Goal: Task Accomplishment & Management: Use online tool/utility

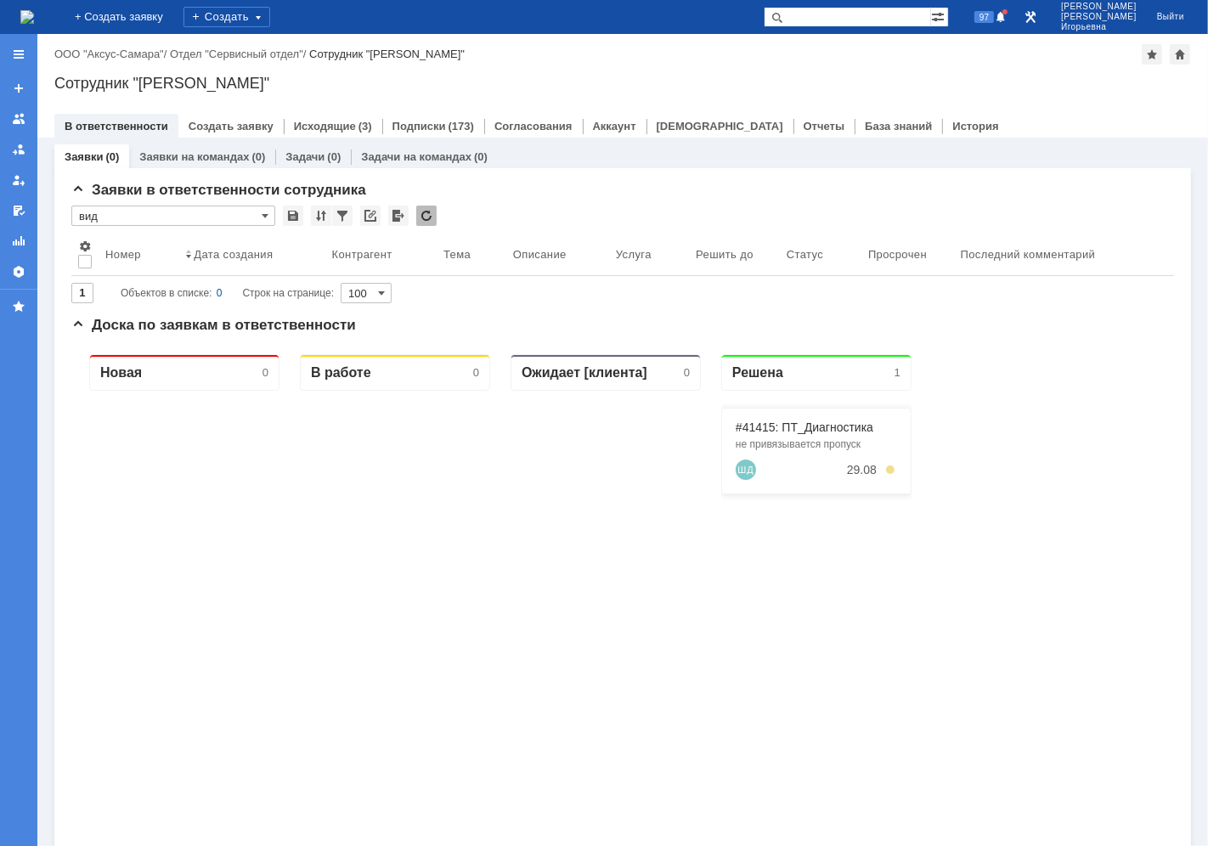
click at [907, 15] on input "text" at bounding box center [847, 17] width 167 height 20
type input "28732"
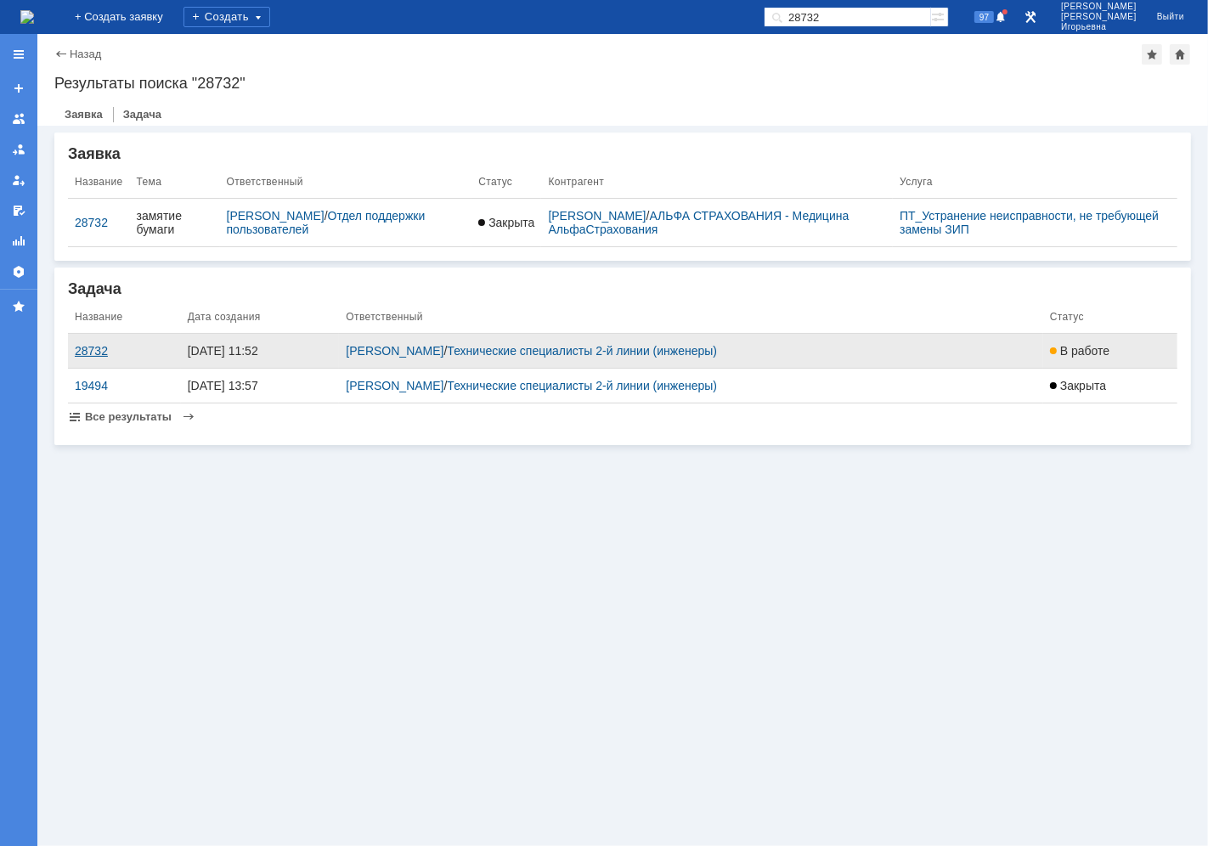
click at [88, 349] on div "28732" at bounding box center [124, 351] width 99 height 14
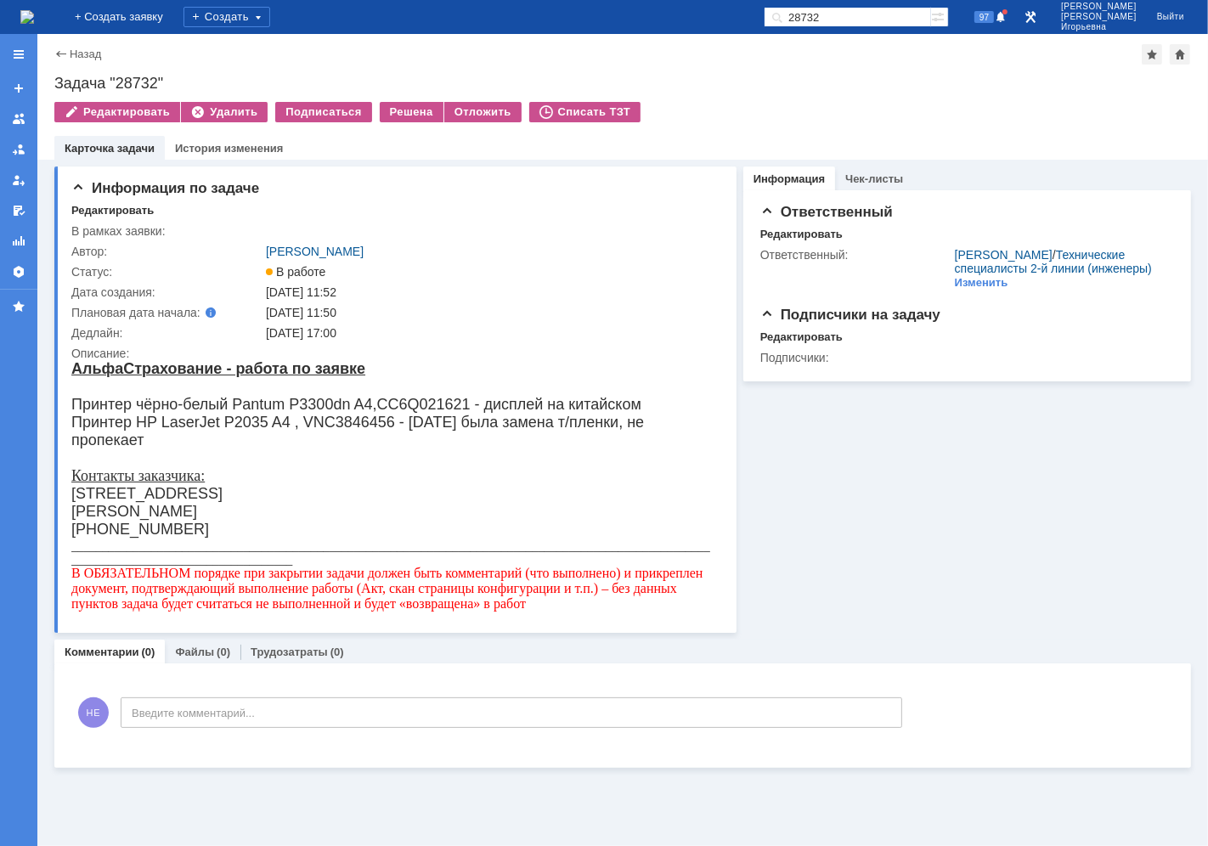
click at [34, 15] on img at bounding box center [27, 17] width 14 height 14
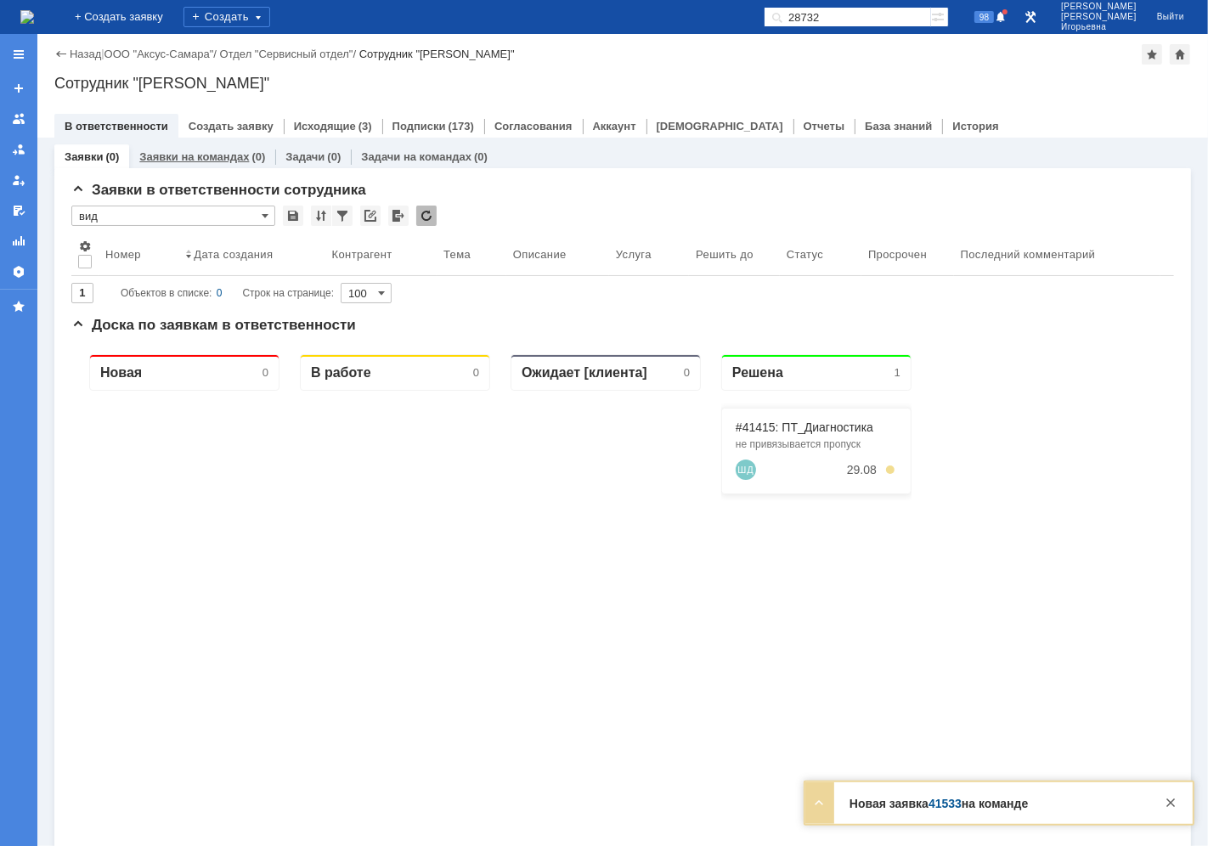
click at [197, 156] on link "Заявки на командах" at bounding box center [194, 156] width 110 height 13
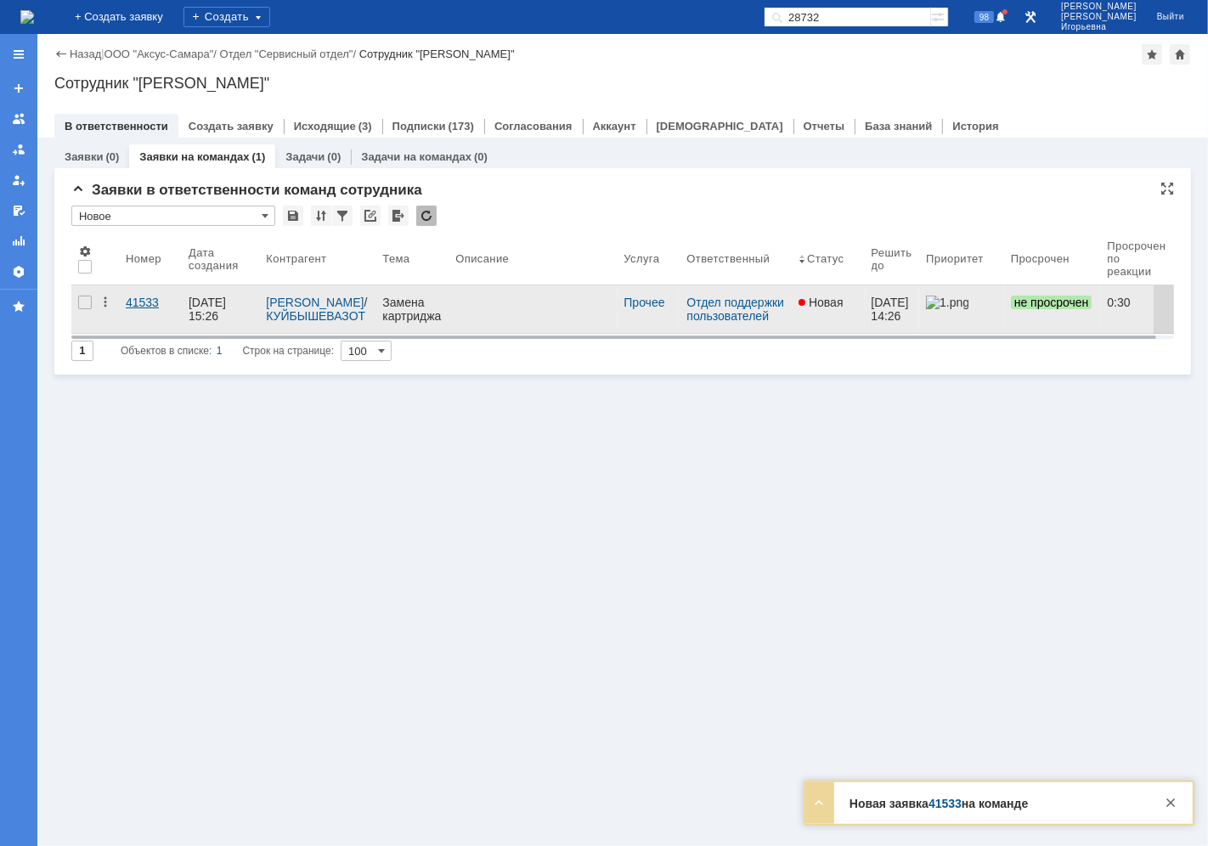
click at [139, 303] on div "41533" at bounding box center [150, 303] width 49 height 14
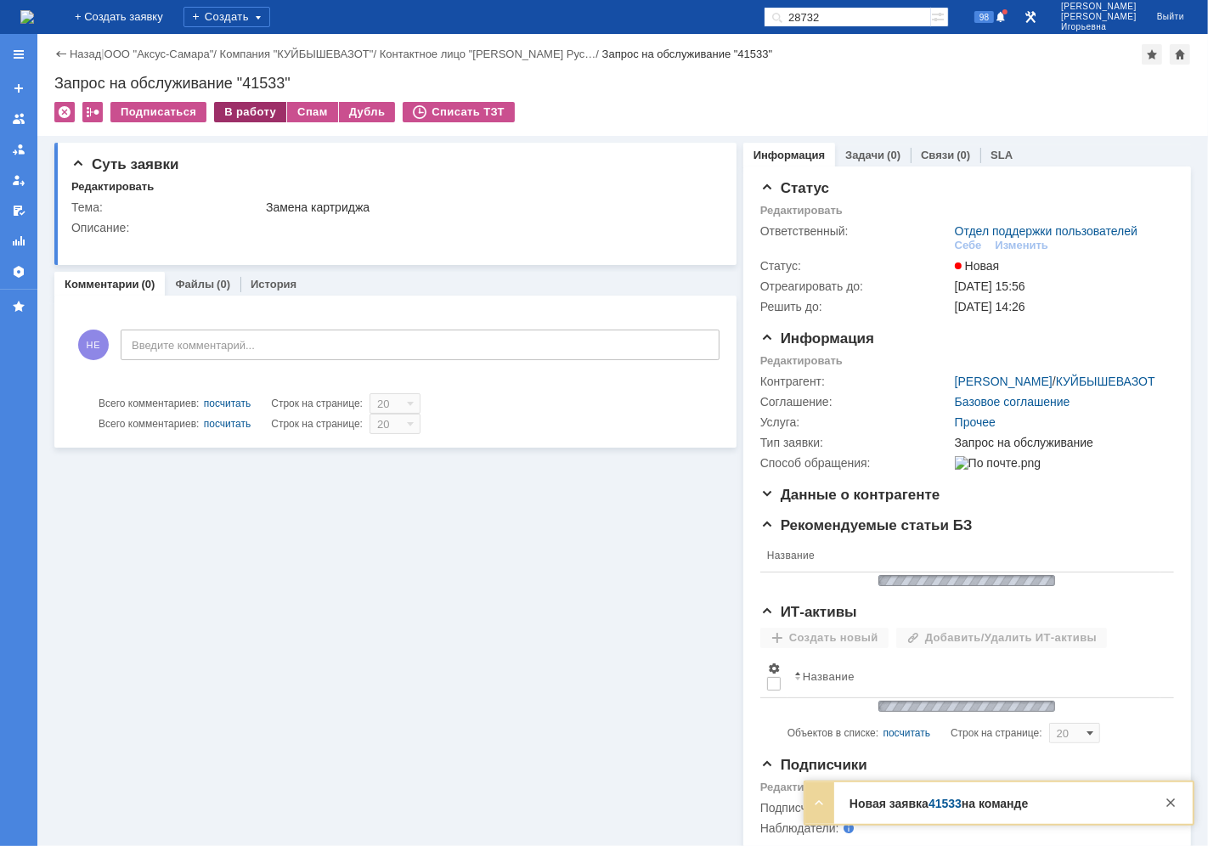
click at [246, 111] on div "В работу" at bounding box center [250, 112] width 72 height 20
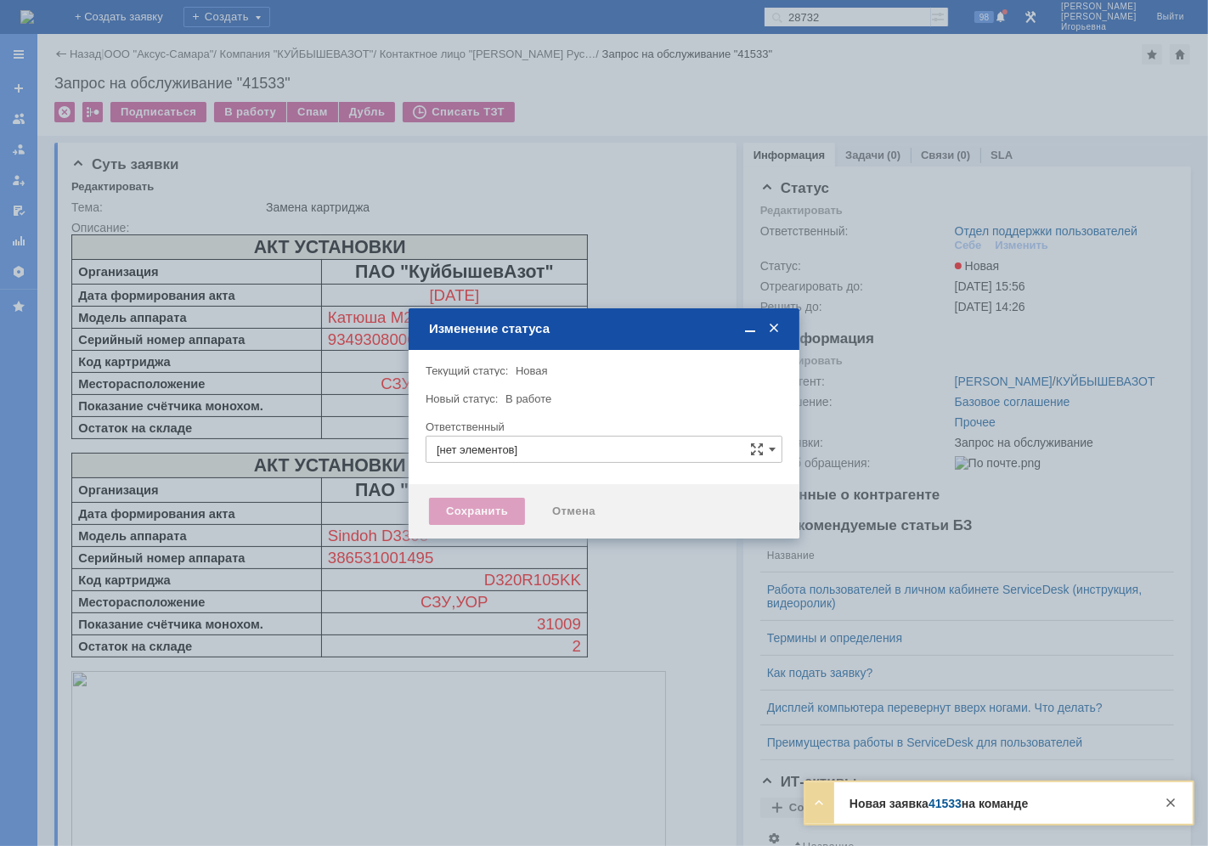
type input "Отдел поддержки пользователей"
type input "[PERSON_NAME]"
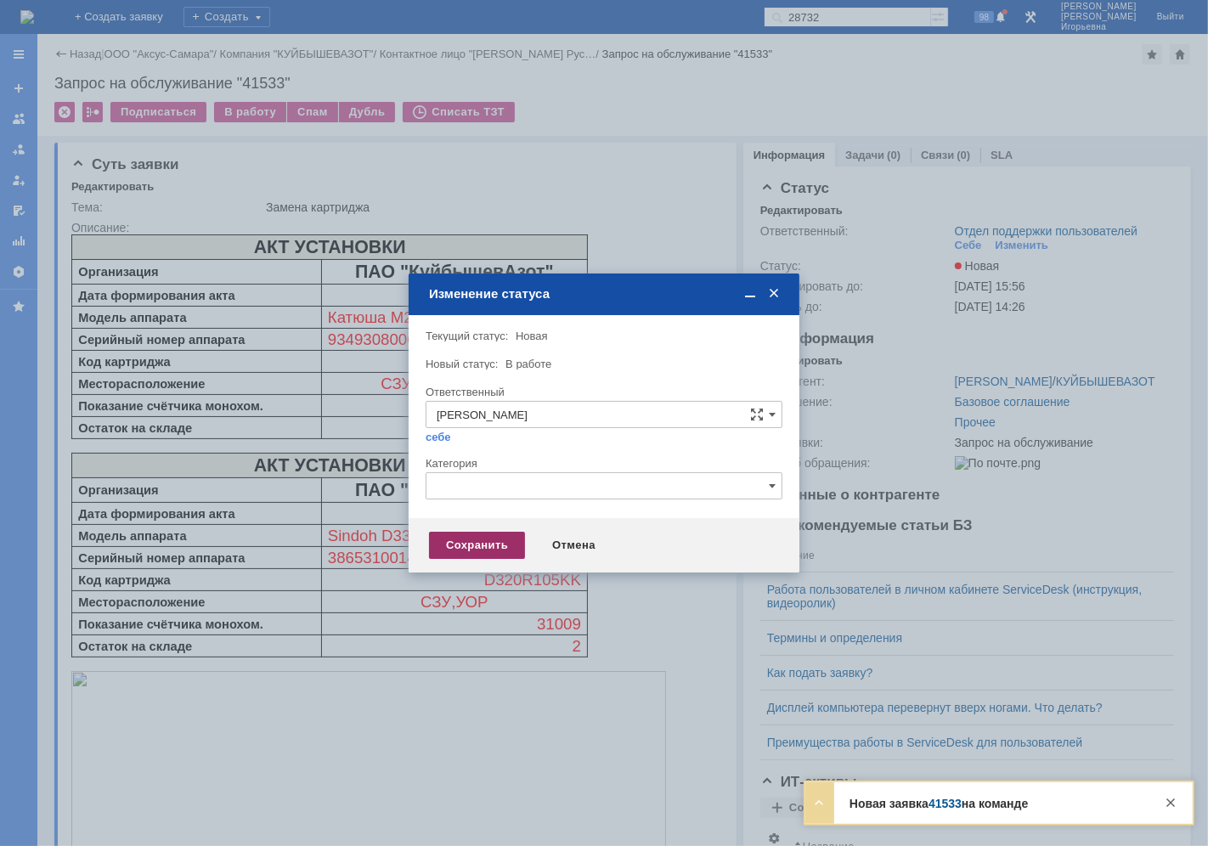
click at [485, 538] on div "Сохранить" at bounding box center [477, 545] width 96 height 27
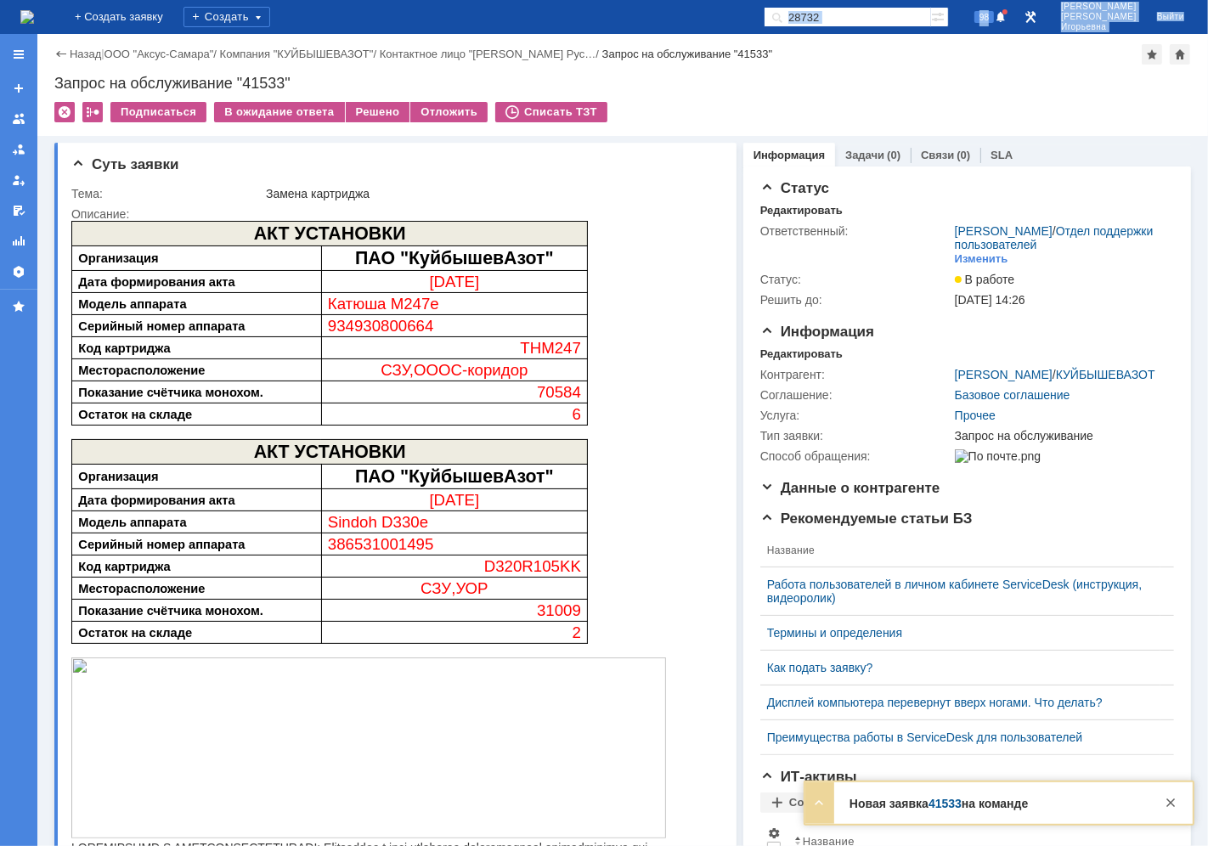
drag, startPoint x: 61, startPoint y: 41, endPoint x: 45, endPoint y: 15, distance: 30.2
click at [45, 15] on div "На домашнюю + Создать заявку Создать 28732 98 [PERSON_NAME] Выйти Меню Создать …" at bounding box center [604, 423] width 1208 height 846
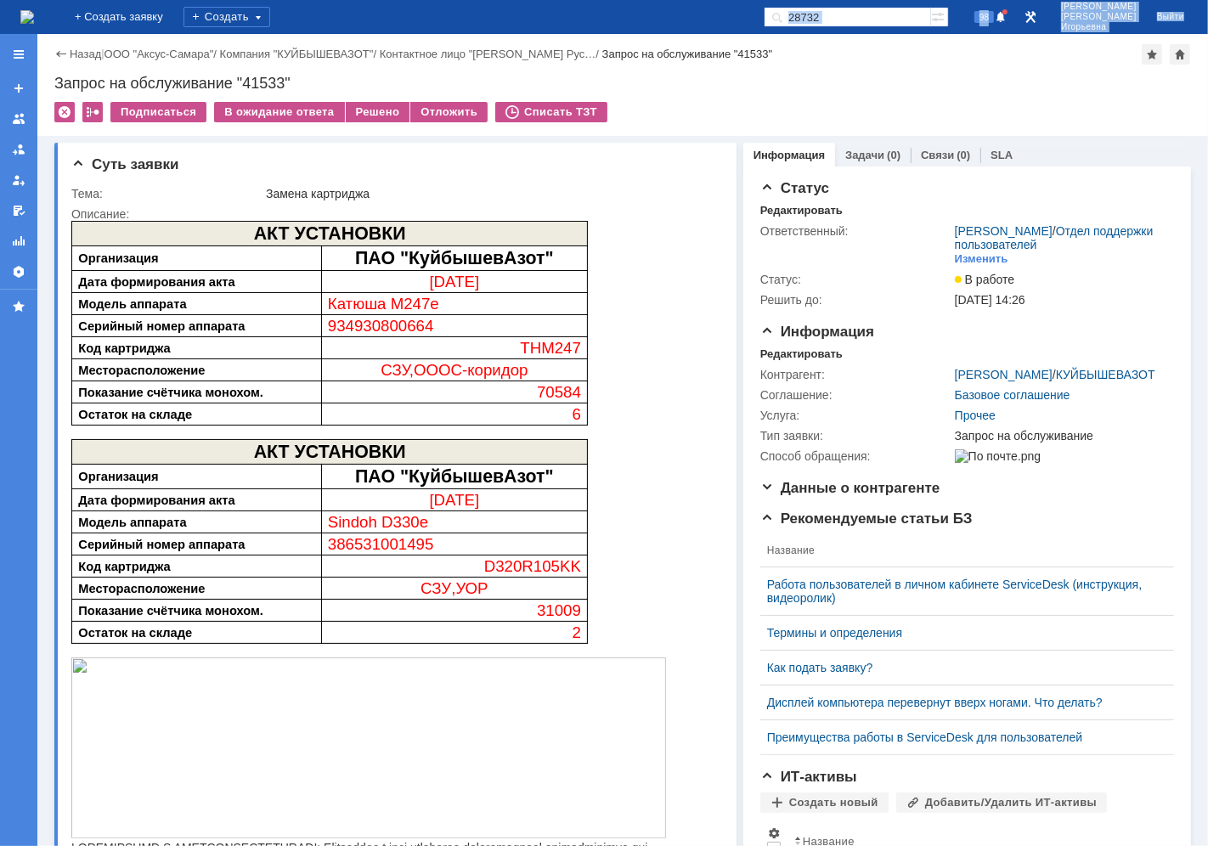
click at [34, 19] on img at bounding box center [27, 17] width 14 height 14
